Goal: Information Seeking & Learning: Check status

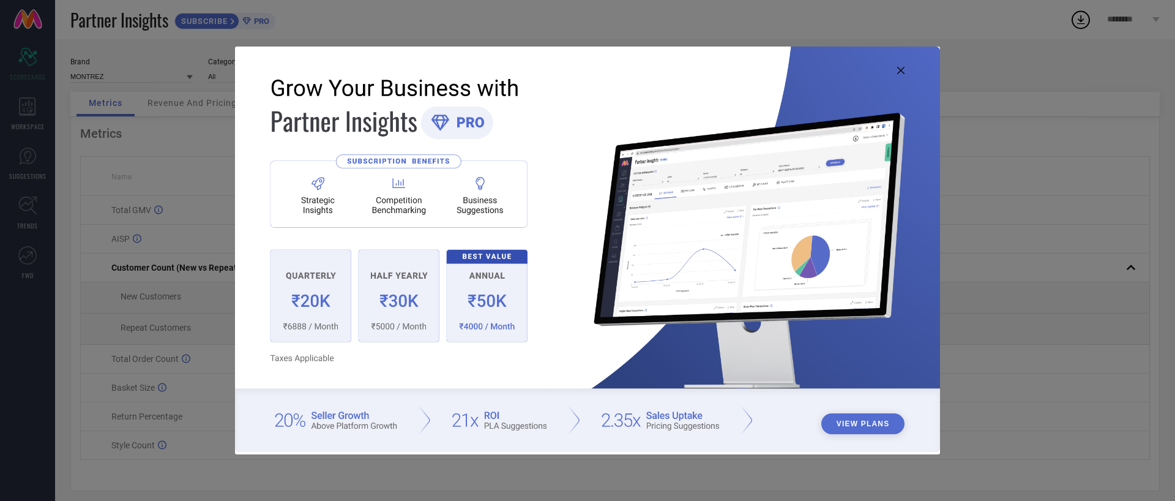
click at [902, 76] on img at bounding box center [587, 249] width 705 height 405
click at [900, 74] on img at bounding box center [587, 249] width 705 height 405
click at [899, 75] on img at bounding box center [587, 249] width 705 height 405
click at [902, 72] on icon at bounding box center [900, 70] width 7 height 7
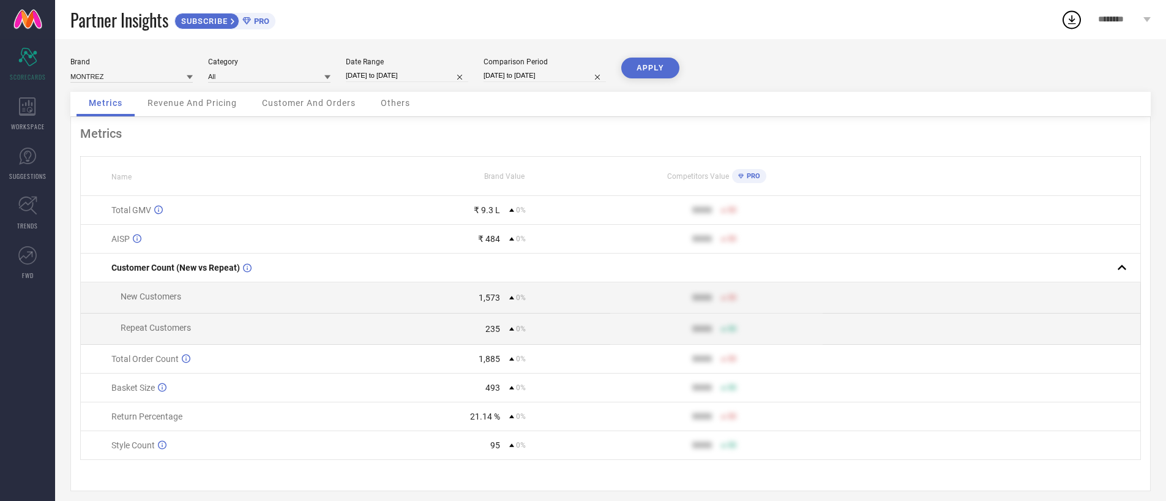
click at [902, 72] on div "Brand MONTREZ Category All Date Range [DATE] to [DATE] Comparison Period [DATE]…" at bounding box center [610, 75] width 1080 height 34
select select "7"
select select "2025"
select select "8"
select select "2025"
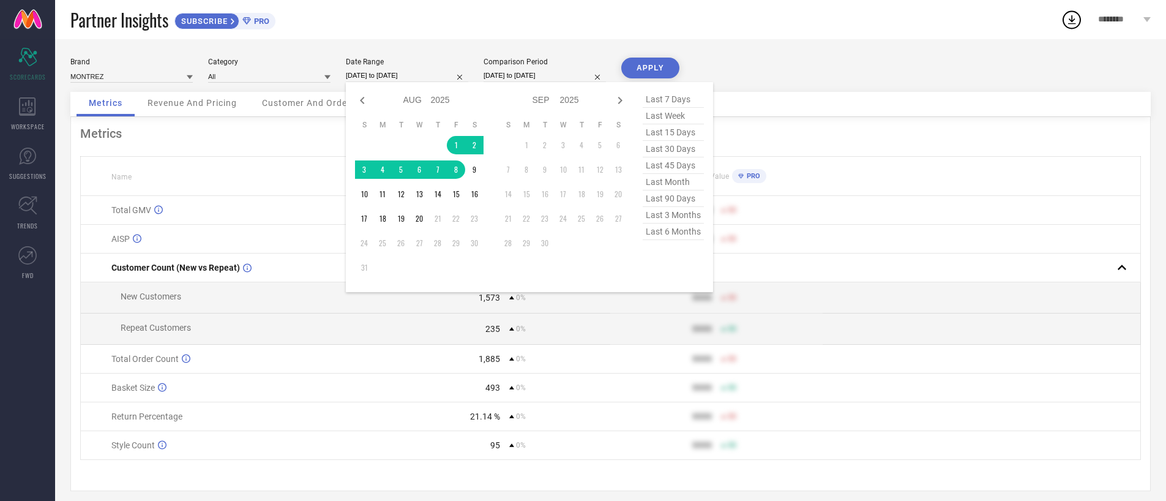
click at [428, 80] on input "[DATE] to [DATE]" at bounding box center [407, 75] width 122 height 13
click at [454, 141] on td "1" at bounding box center [456, 145] width 18 height 18
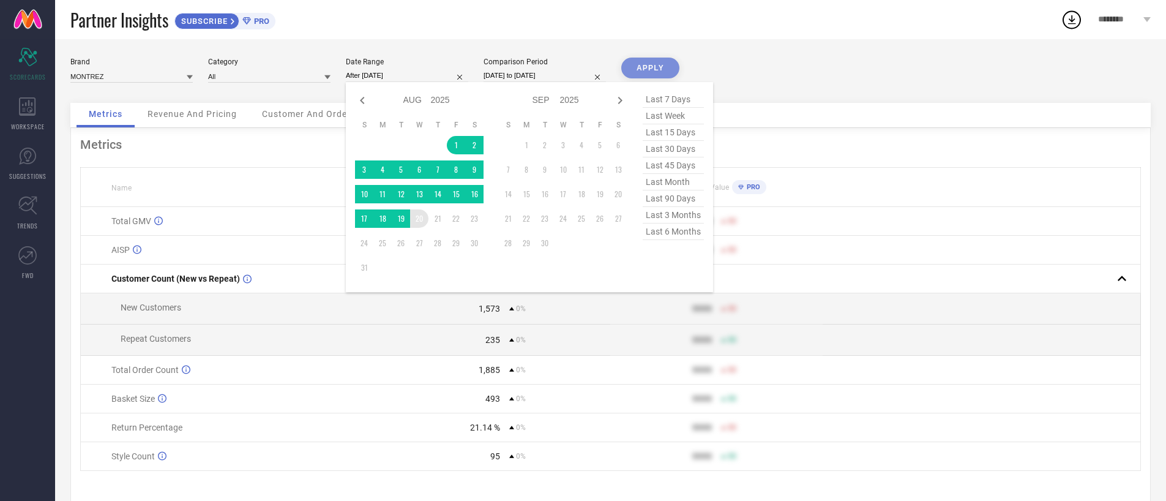
type input "[DATE] to [DATE]"
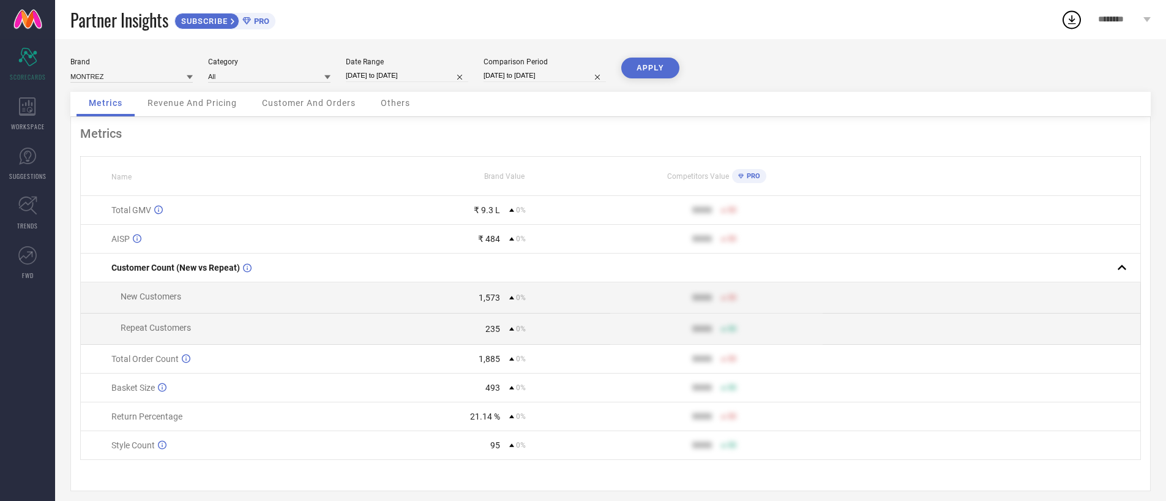
click at [559, 73] on input "[DATE] to [DATE]" at bounding box center [545, 75] width 122 height 13
select select "7"
select select "2025"
select select "8"
select select "2025"
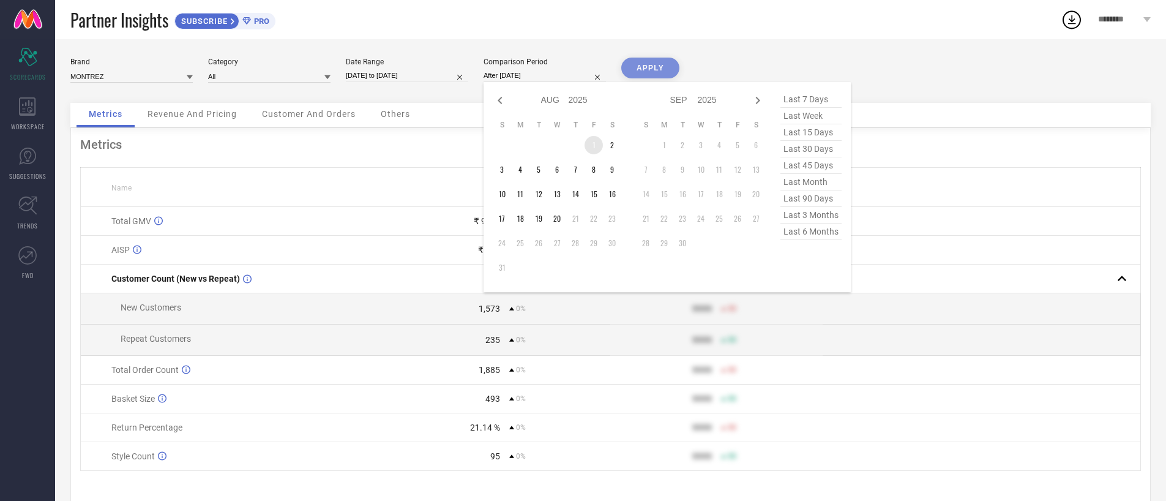
click at [596, 146] on td "1" at bounding box center [594, 145] width 18 height 18
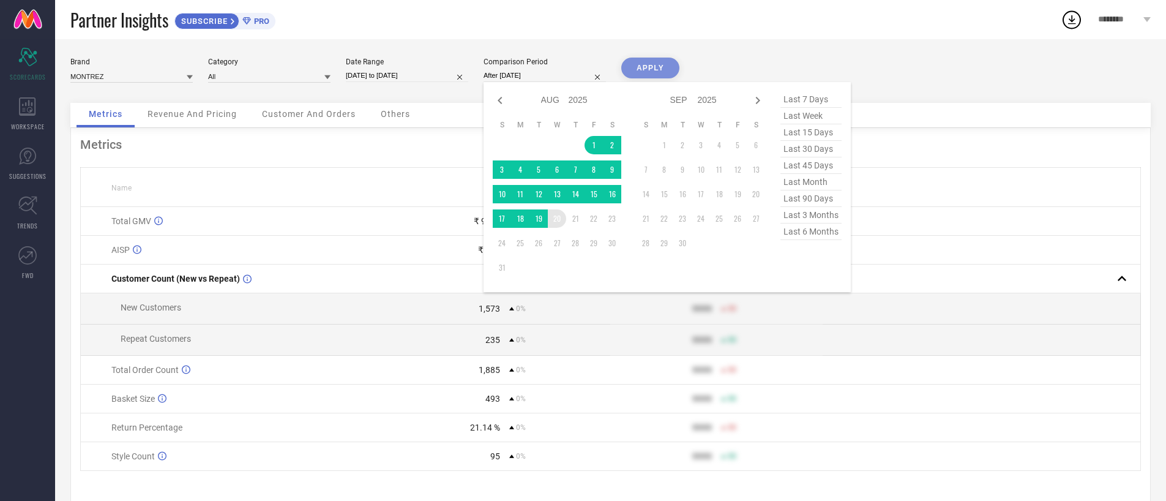
type input "[DATE] to [DATE]"
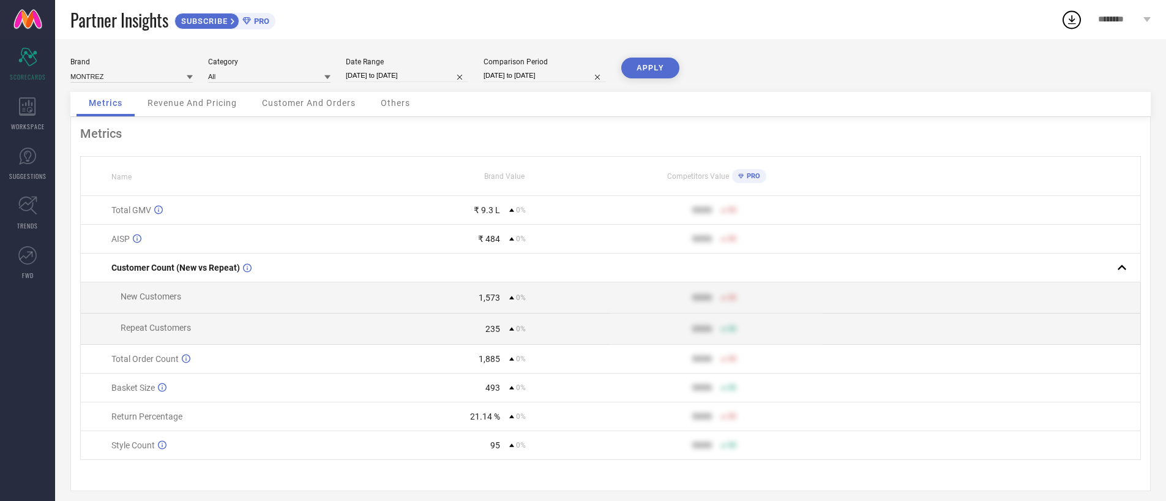
click at [661, 75] on button "APPLY" at bounding box center [650, 68] width 58 height 21
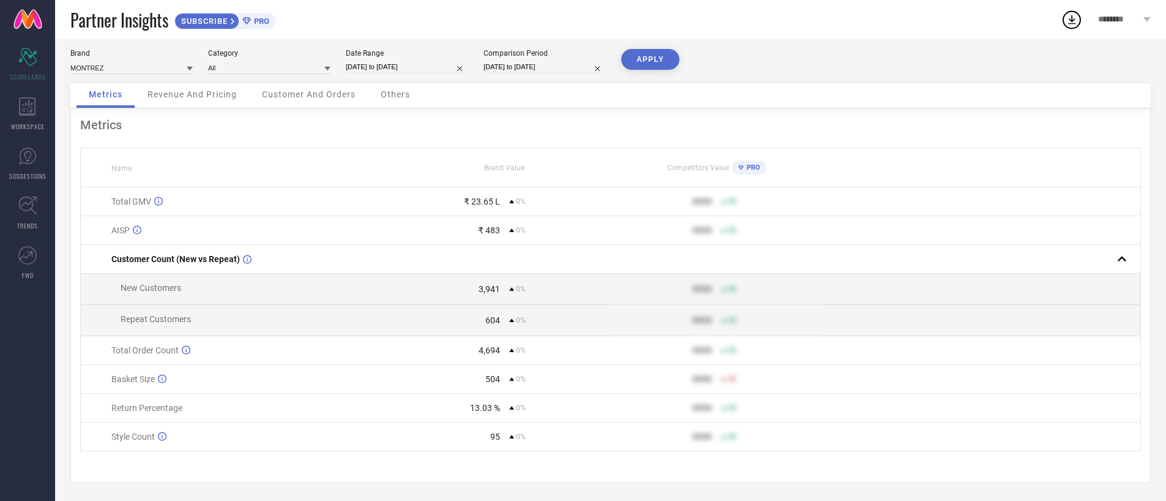
select select "7"
select select "2025"
select select "8"
select select "2025"
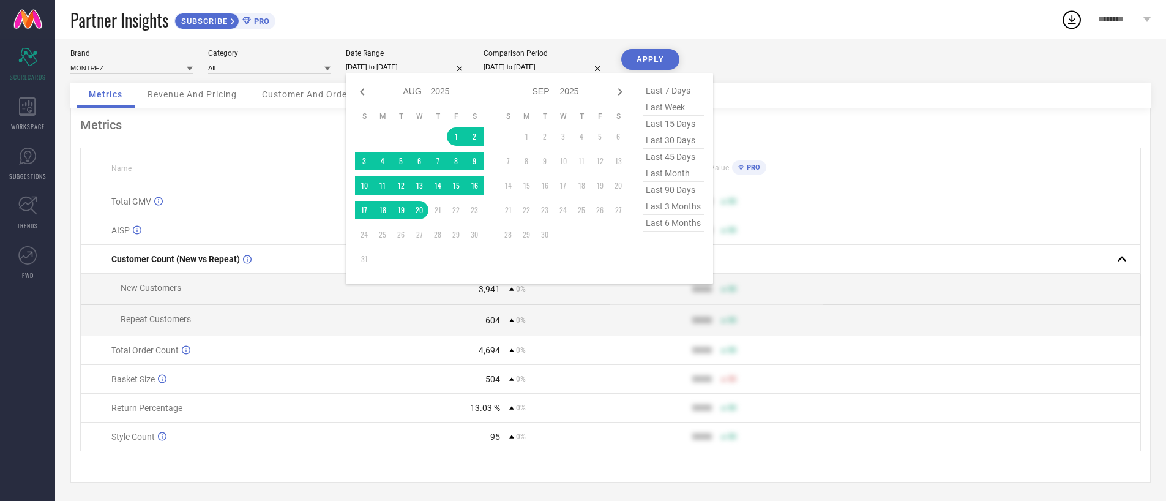
click at [431, 71] on input "[DATE] to [DATE]" at bounding box center [407, 67] width 122 height 13
click at [449, 404] on div "13.03 %" at bounding box center [449, 408] width 101 height 10
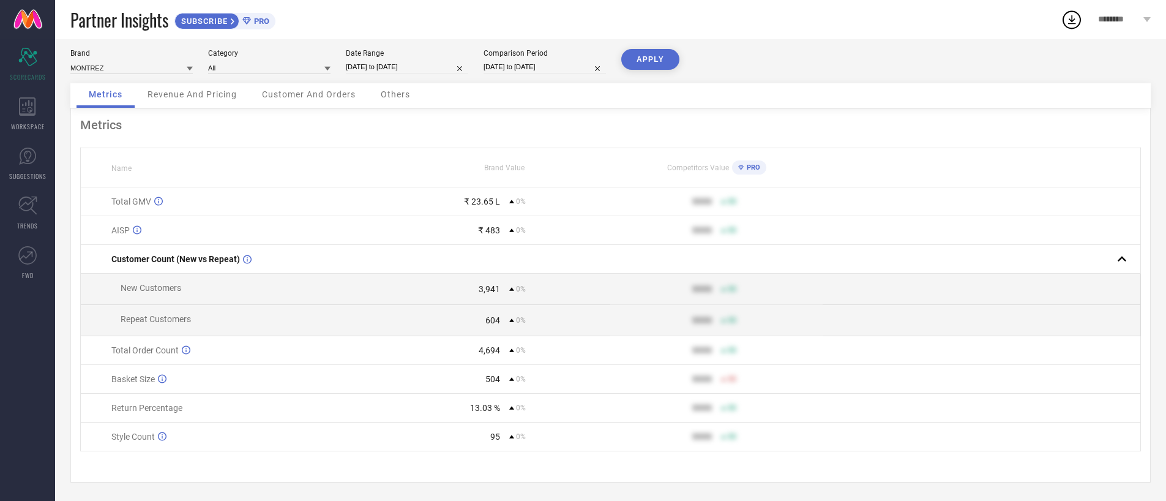
click at [391, 69] on input "[DATE] to [DATE]" at bounding box center [407, 67] width 122 height 13
select select "7"
select select "2025"
select select "8"
select select "2025"
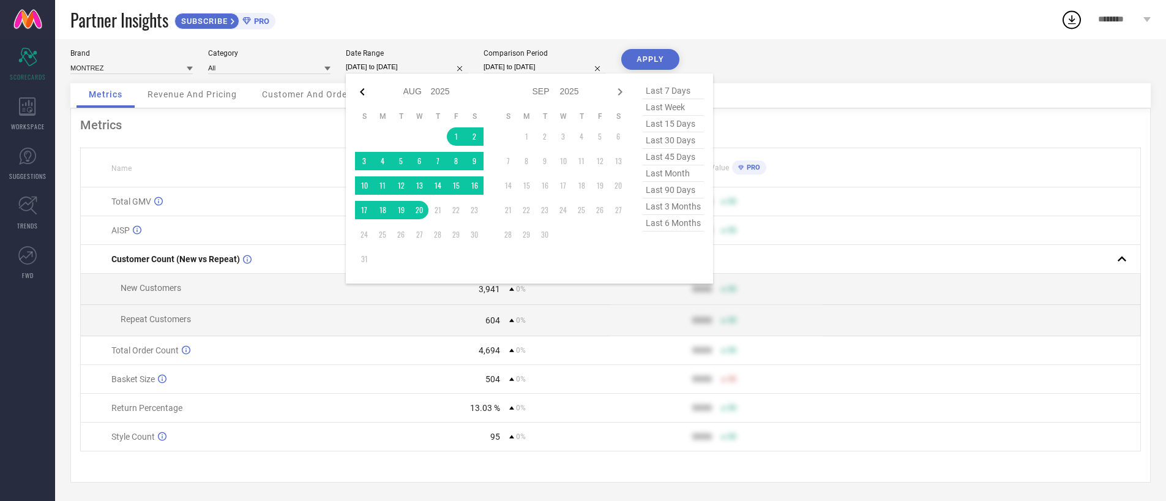
click at [362, 88] on icon at bounding box center [362, 91] width 15 height 15
select select "6"
select select "2025"
select select "7"
select select "2025"
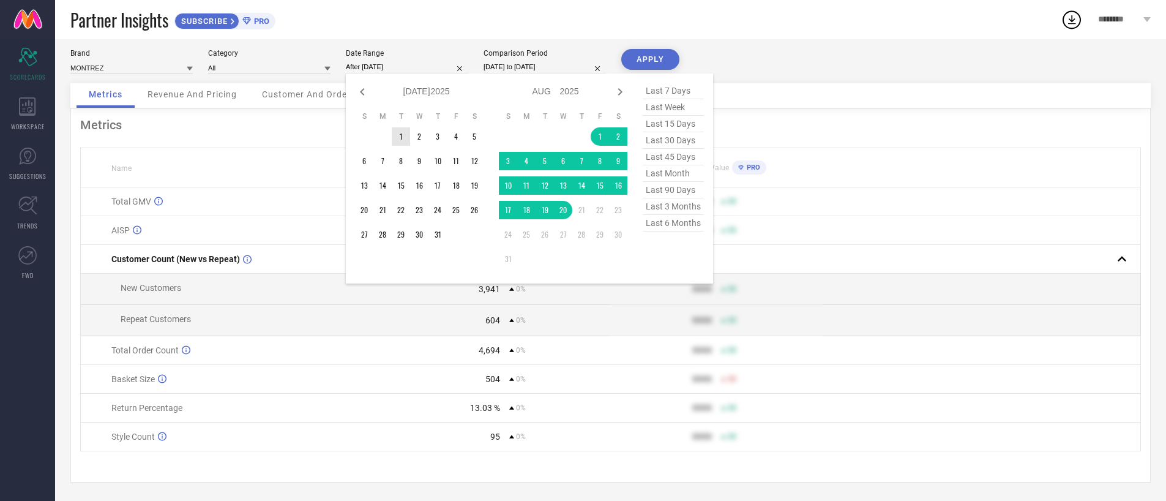
click at [402, 134] on td "1" at bounding box center [401, 136] width 18 height 18
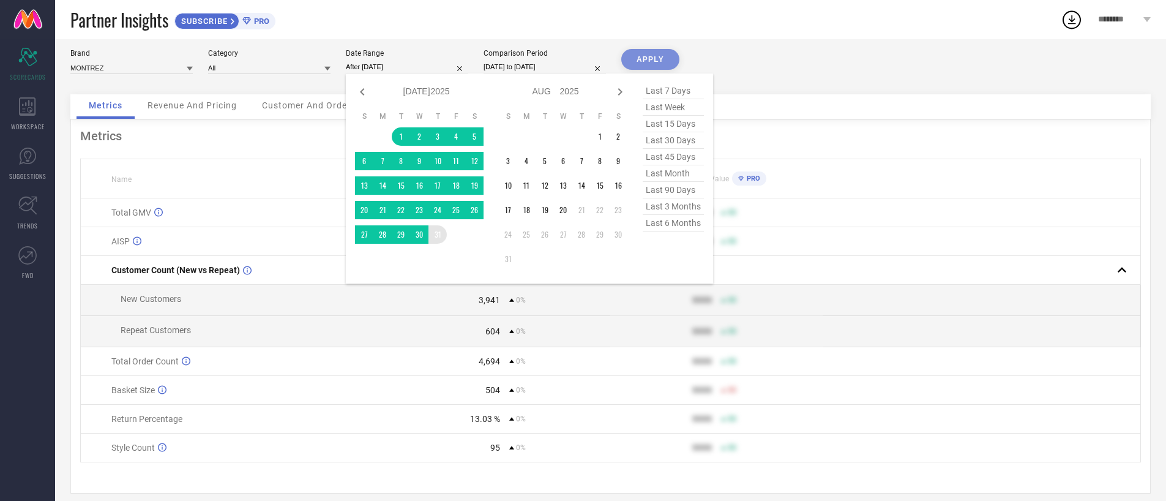
type input "[DATE] to [DATE]"
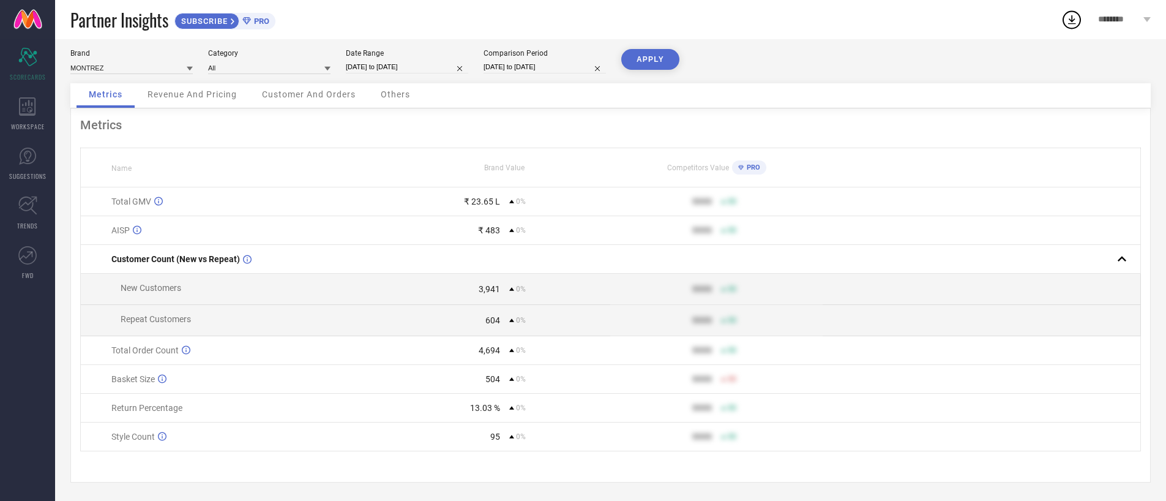
click at [503, 63] on input "[DATE] to [DATE]" at bounding box center [545, 67] width 122 height 13
select select "7"
select select "2025"
select select "8"
select select "2025"
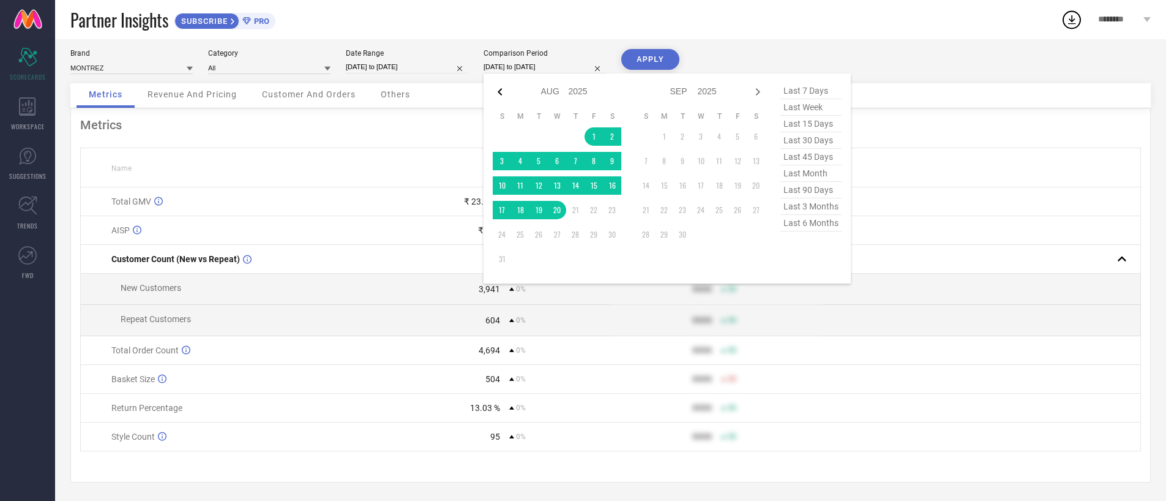
click at [499, 92] on icon at bounding box center [500, 91] width 4 height 7
select select "6"
select select "2025"
select select "7"
select select "2025"
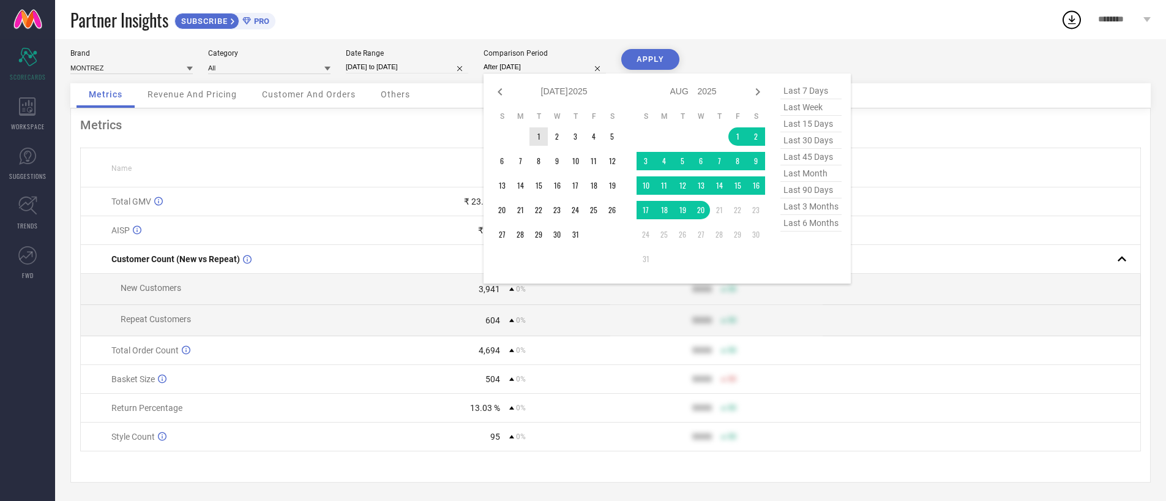
click at [539, 138] on td "1" at bounding box center [538, 136] width 18 height 18
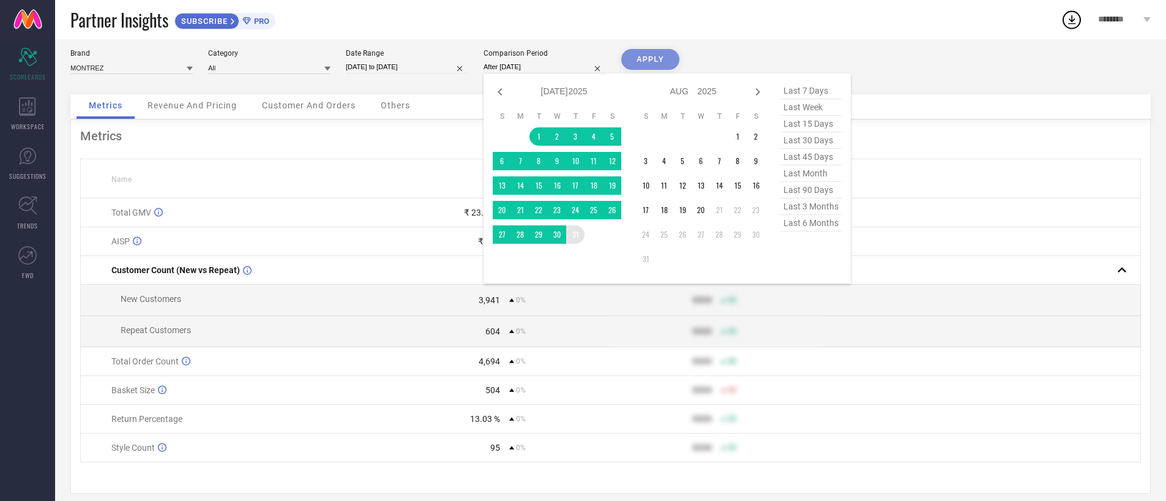
type input "[DATE] to [DATE]"
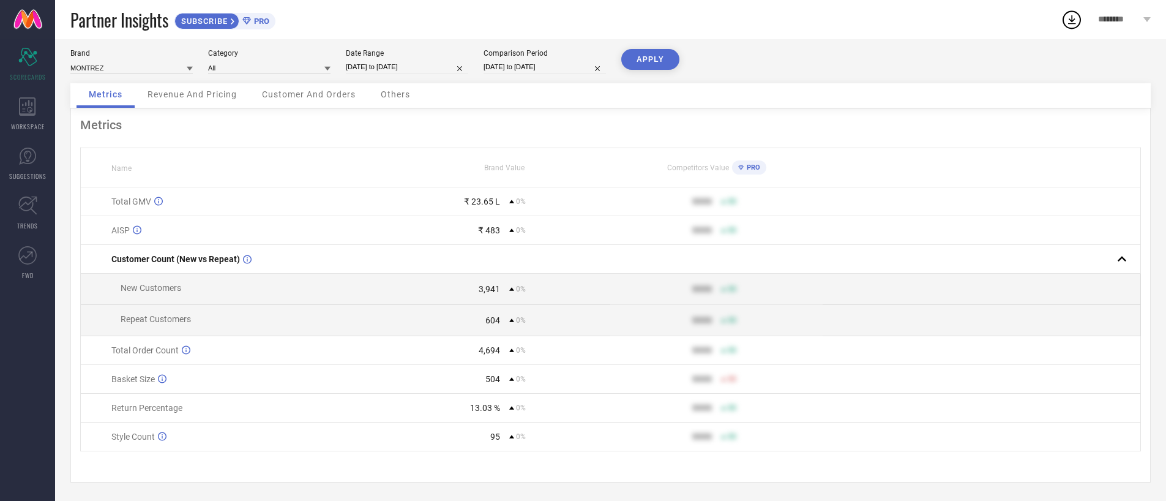
click at [639, 56] on button "APPLY" at bounding box center [650, 59] width 58 height 21
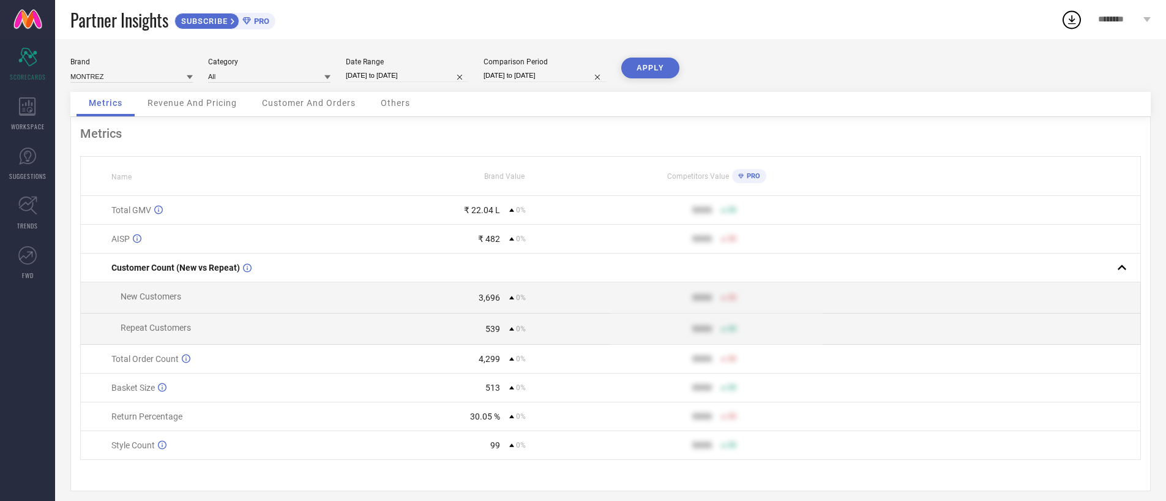
click at [463, 212] on div "₹ 22.04 L" at bounding box center [449, 210] width 101 height 10
click at [367, 73] on input "[DATE] to [DATE]" at bounding box center [407, 75] width 122 height 13
select select "6"
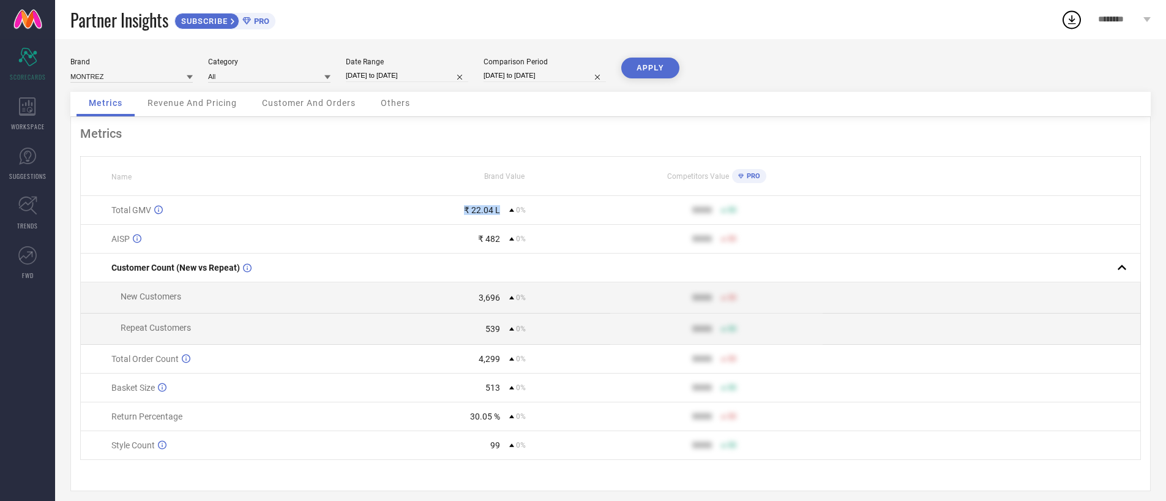
select select "2025"
select select "7"
select select "2025"
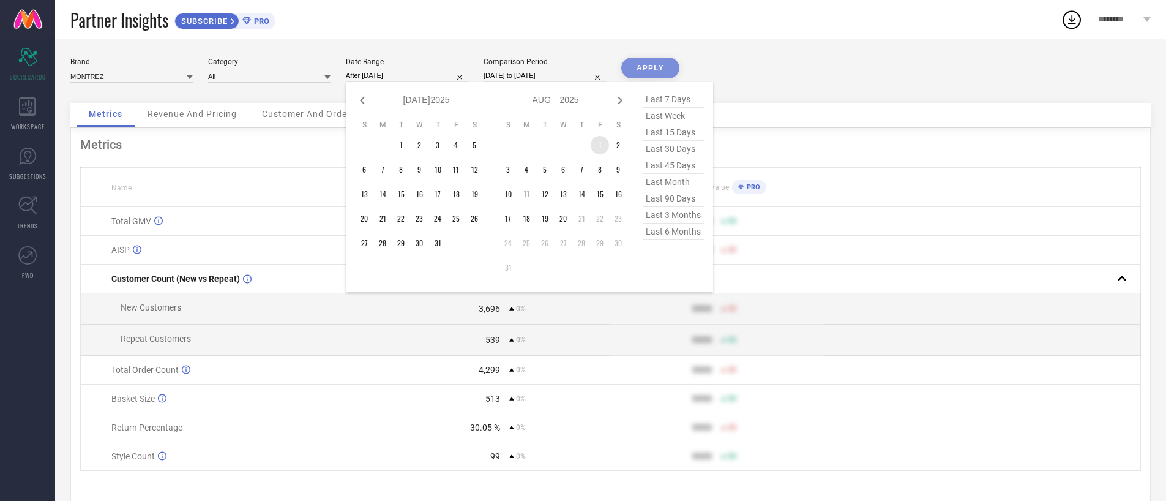
click at [594, 141] on td "1" at bounding box center [600, 145] width 18 height 18
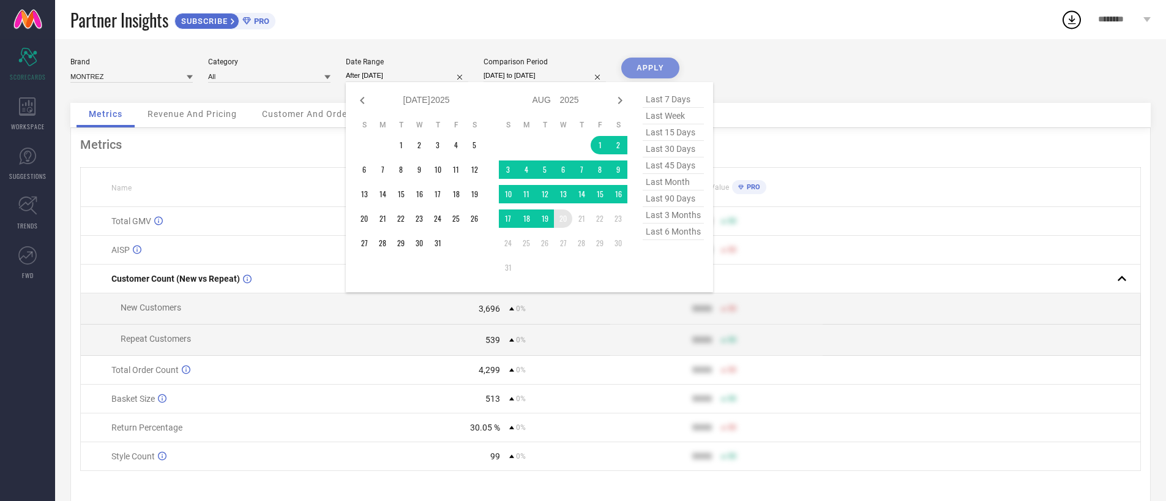
type input "[DATE] to [DATE]"
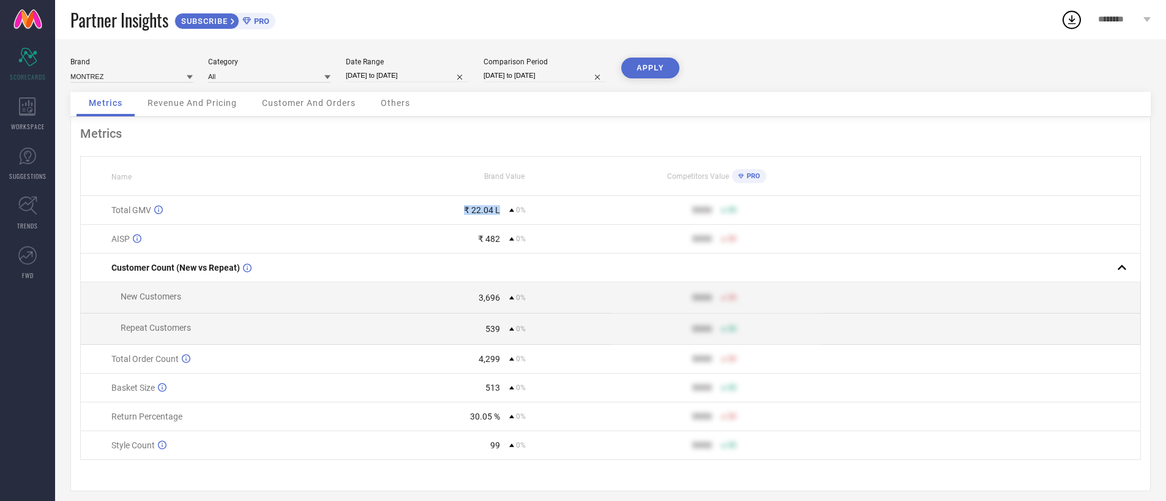
click at [644, 70] on button "APPLY" at bounding box center [650, 68] width 58 height 21
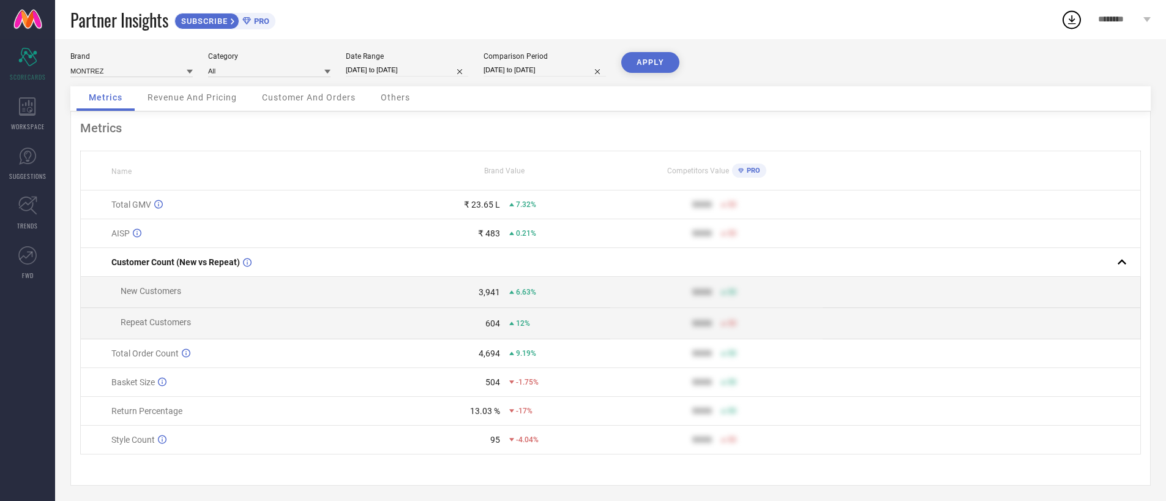
scroll to position [9, 0]
click at [497, 326] on td "604 12%" at bounding box center [504, 320] width 212 height 31
click at [490, 405] on div "13.03 %" at bounding box center [485, 408] width 30 height 10
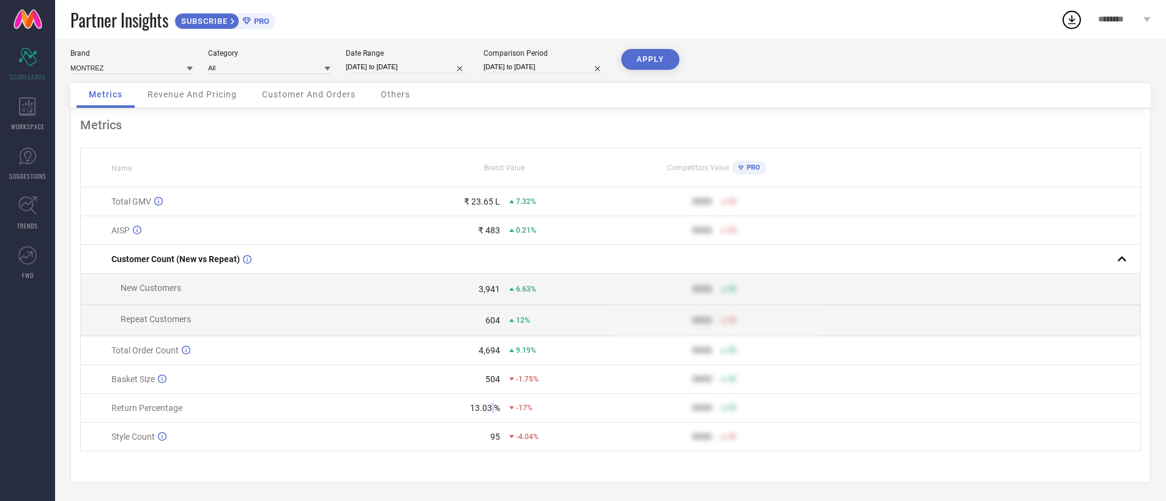
click at [490, 405] on div "13.03 %" at bounding box center [485, 408] width 30 height 10
click at [377, 67] on input "[DATE] to [DATE]" at bounding box center [407, 67] width 122 height 13
select select "7"
select select "2025"
select select "8"
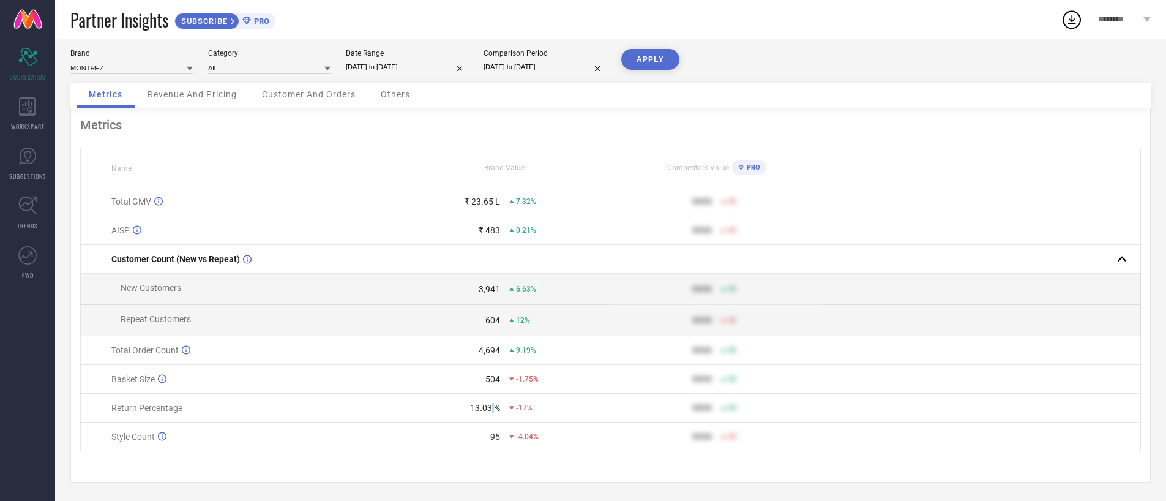
select select "2025"
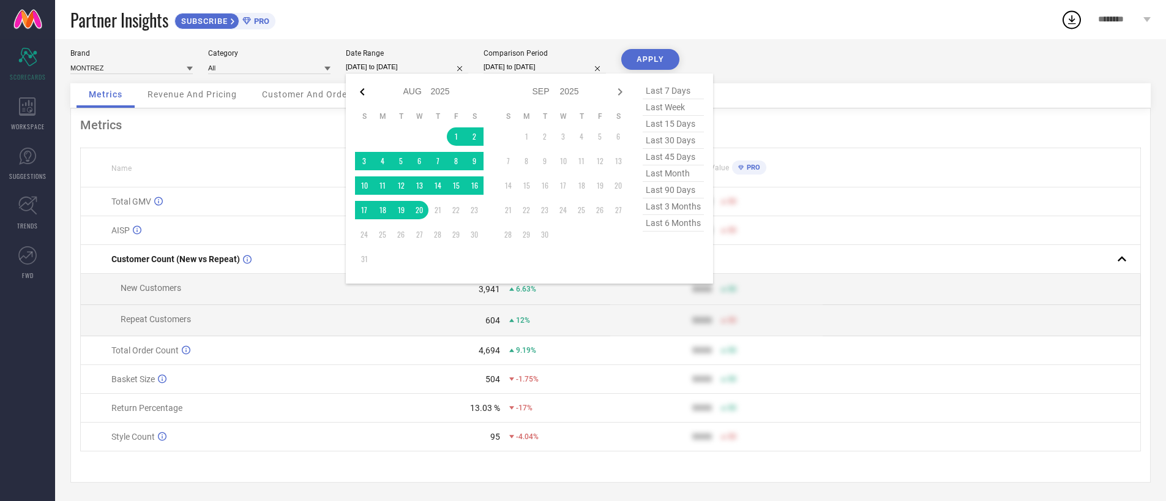
click at [361, 91] on icon at bounding box center [362, 91] width 4 height 7
select select "6"
select select "2025"
select select "7"
select select "2025"
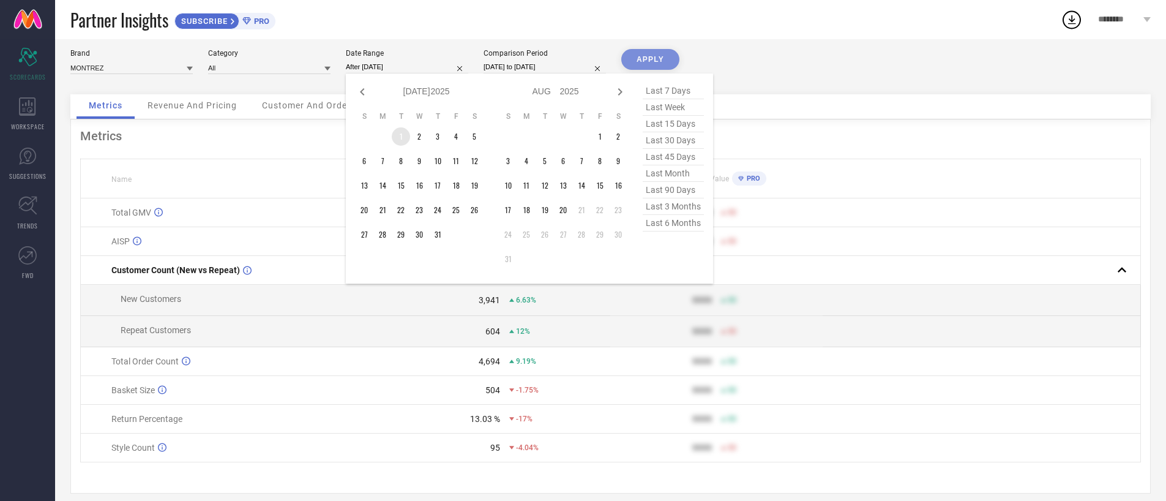
click at [403, 136] on td "1" at bounding box center [401, 136] width 18 height 18
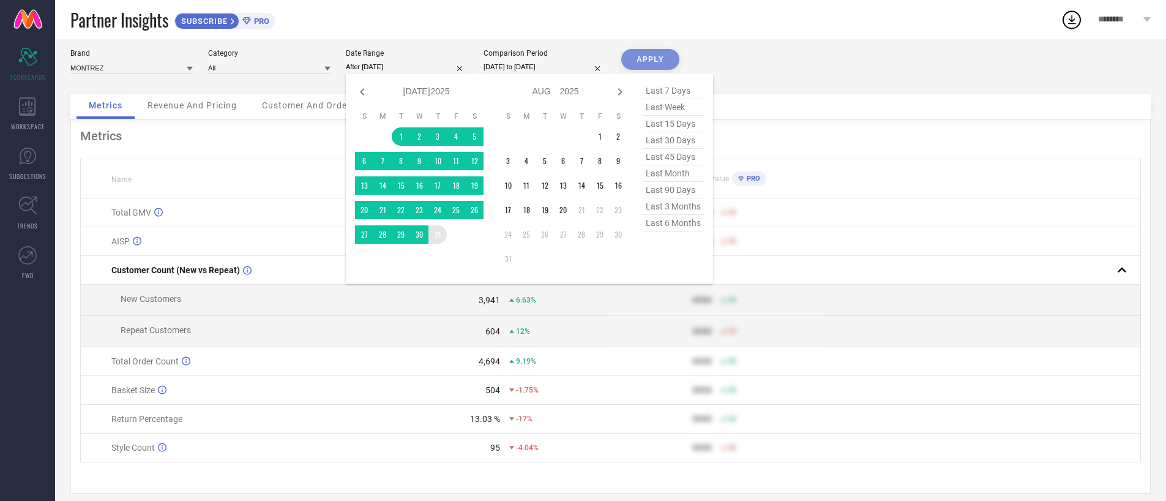
type input "[DATE] to [DATE]"
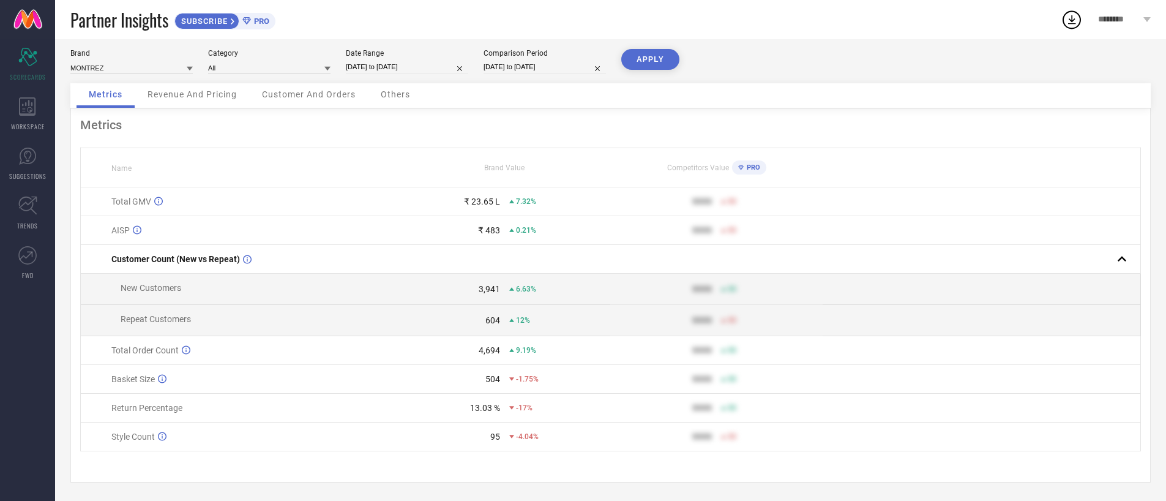
click at [506, 56] on div "Comparison Period" at bounding box center [545, 53] width 122 height 9
click at [507, 64] on input "[DATE] to [DATE]" at bounding box center [545, 67] width 122 height 13
select select "6"
select select "2025"
select select "7"
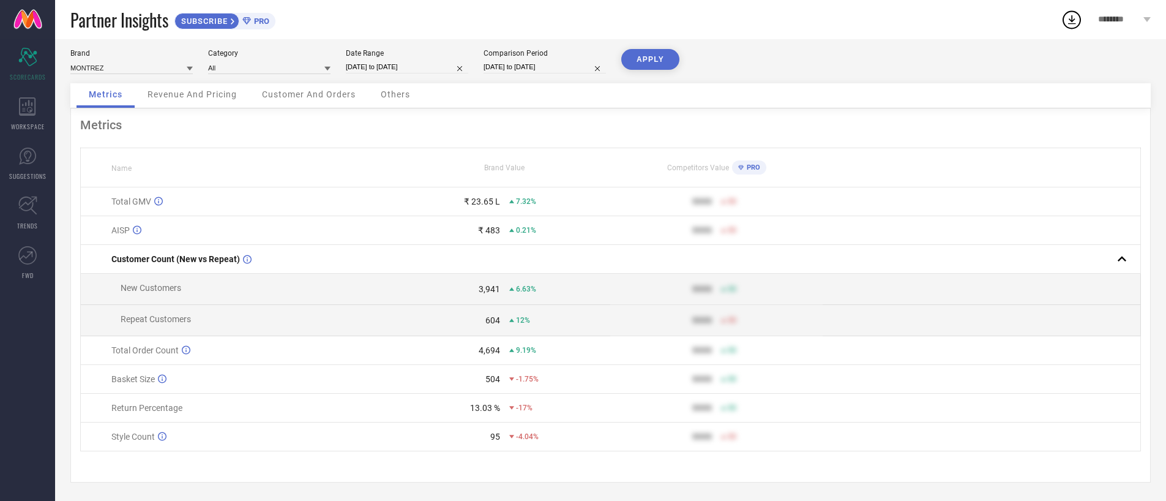
select select "2025"
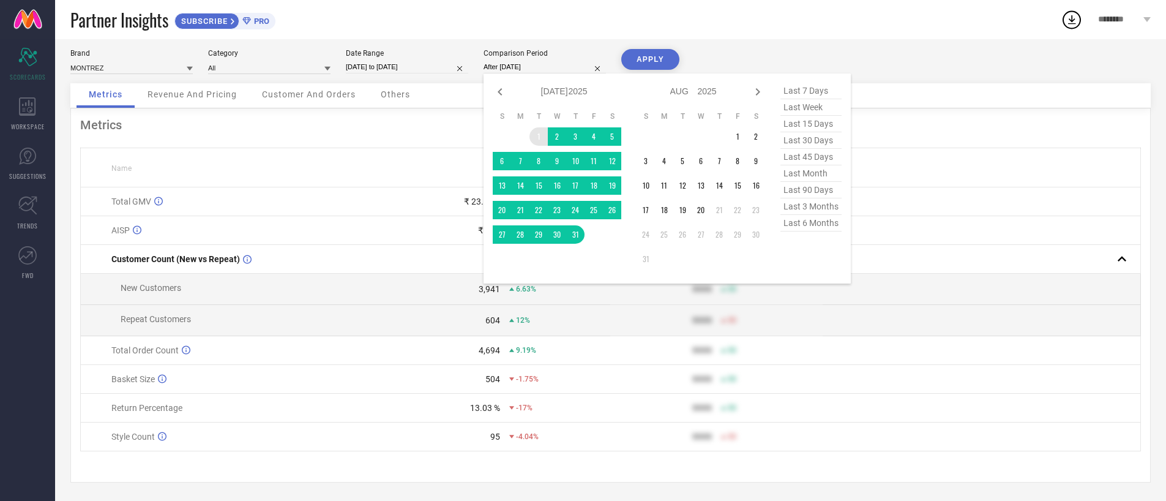
click at [536, 134] on td "1" at bounding box center [538, 136] width 18 height 18
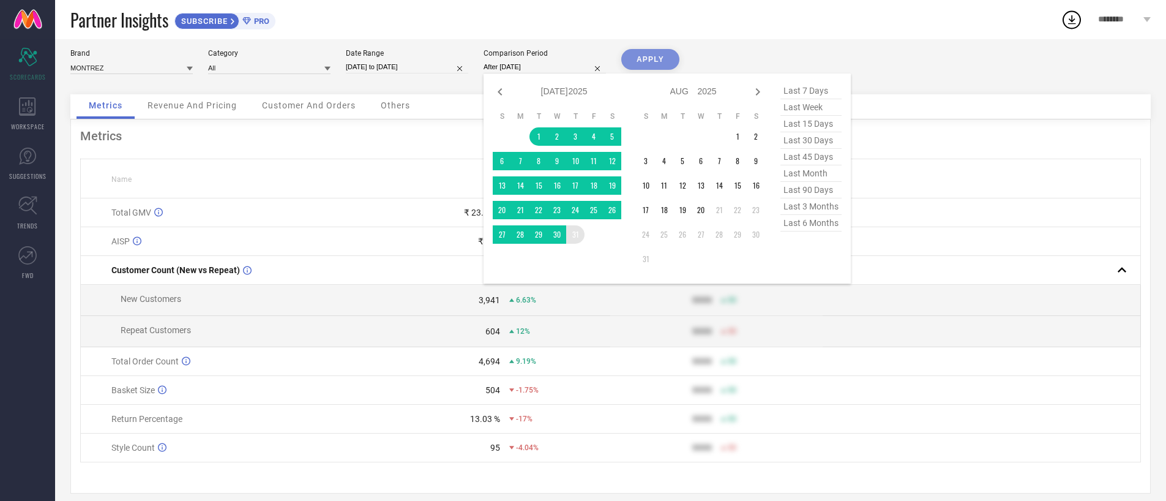
type input "[DATE] to [DATE]"
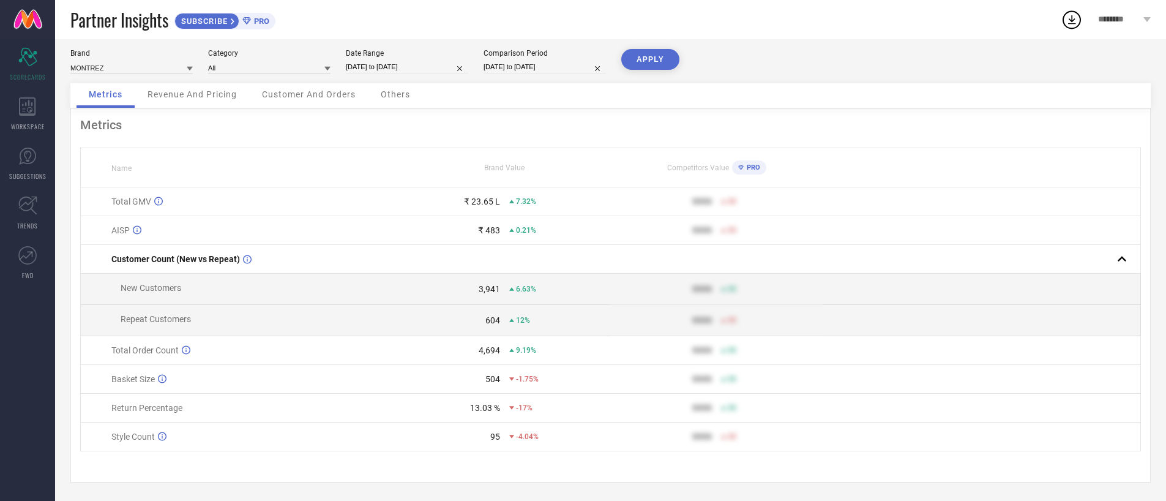
click at [647, 59] on button "APPLY" at bounding box center [650, 59] width 58 height 21
click at [493, 413] on div "30.05 %" at bounding box center [485, 410] width 30 height 10
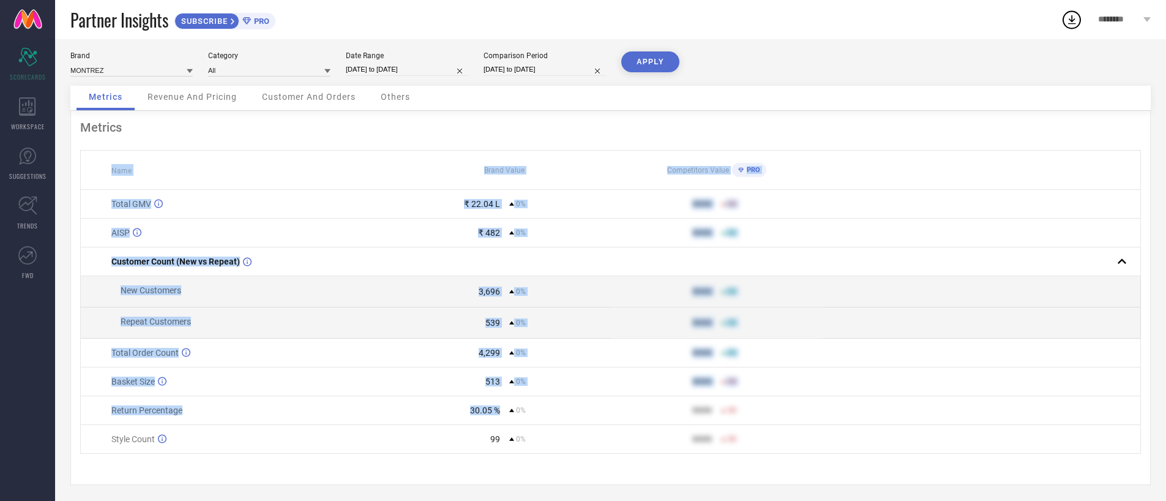
drag, startPoint x: 493, startPoint y: 413, endPoint x: 238, endPoint y: 169, distance: 352.8
click at [238, 169] on table "Name Brand Value Competitors Value PRO Total GMV ₹ 22.04 L 0% 9999 50 AISP ₹ 48…" at bounding box center [610, 302] width 1061 height 304
click at [238, 169] on th "Name" at bounding box center [240, 170] width 318 height 39
